Goal: Transaction & Acquisition: Purchase product/service

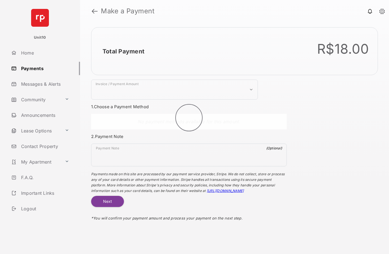
select select "***"
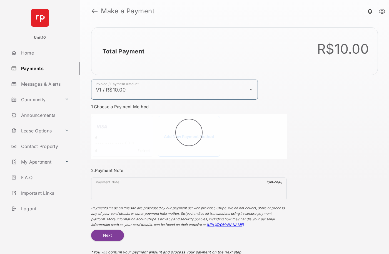
click at [123, 51] on h2 "Total Payment" at bounding box center [124, 51] width 42 height 7
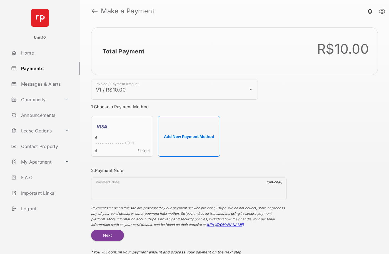
click at [123, 51] on h2 "Total Payment" at bounding box center [124, 51] width 42 height 7
click at [189, 136] on button "Add New Payment Method" at bounding box center [189, 136] width 62 height 41
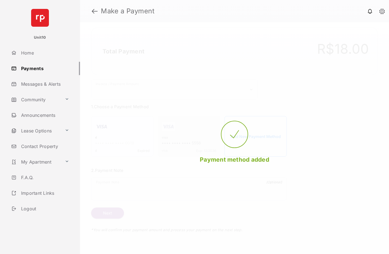
click at [128, 11] on strong "Make a Payment" at bounding box center [128, 11] width 54 height 7
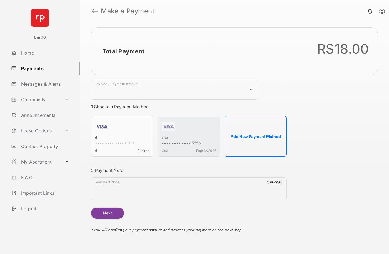
click at [123, 51] on h2 "Total Payment" at bounding box center [124, 51] width 42 height 7
click at [165, 138] on div "visa" at bounding box center [189, 137] width 55 height 5
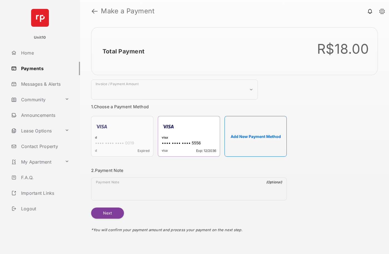
select select "***"
click at [123, 51] on h2 "Total Payment" at bounding box center [124, 51] width 42 height 7
click at [107, 213] on button "Next" at bounding box center [107, 213] width 33 height 11
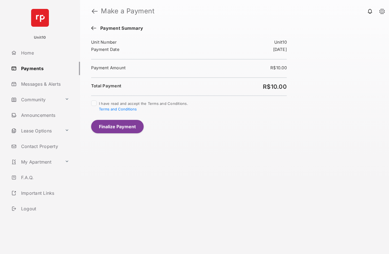
click at [117, 126] on button "Finalize Payment" at bounding box center [117, 126] width 53 height 13
